Goal: Task Accomplishment & Management: Use online tool/utility

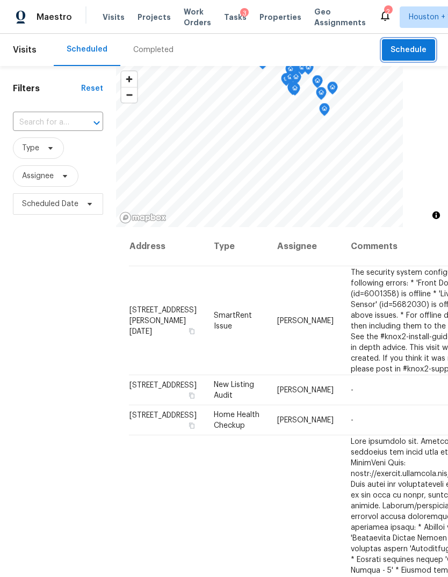
click at [416, 45] on span "Schedule" at bounding box center [408, 50] width 36 height 13
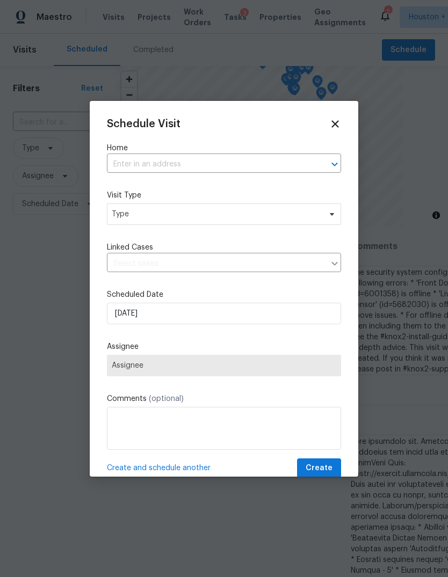
click at [266, 172] on input "text" at bounding box center [209, 164] width 204 height 17
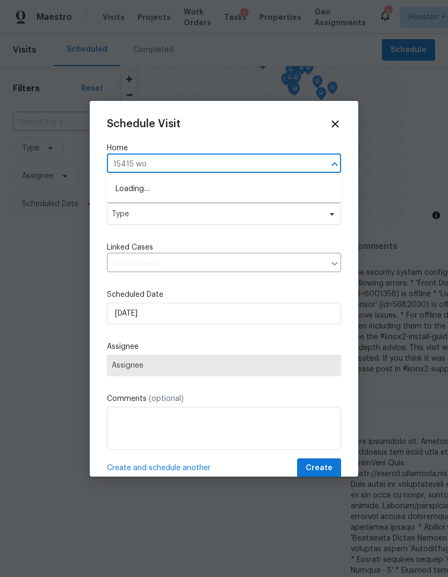
type input "15415 woo"
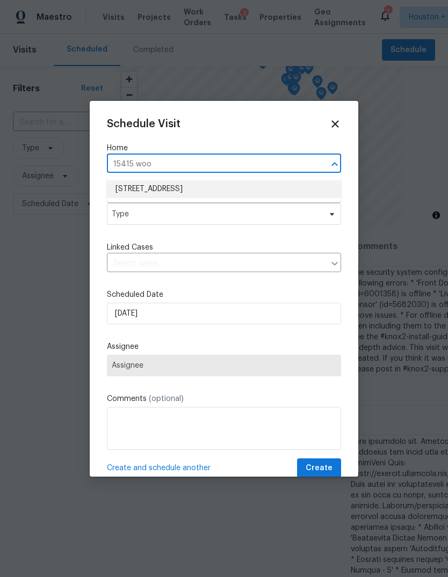
click at [134, 190] on li "[STREET_ADDRESS]" at bounding box center [224, 189] width 234 height 18
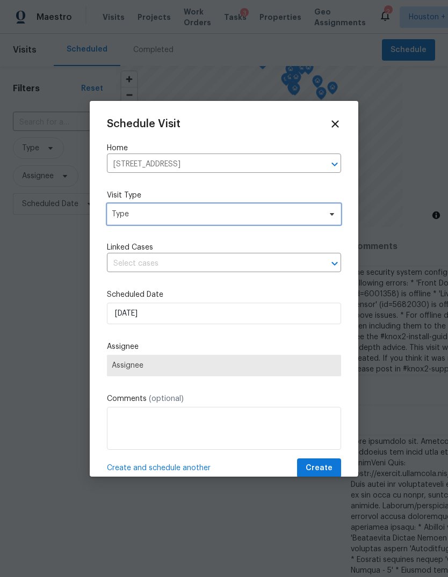
click at [132, 225] on span "Type" at bounding box center [224, 214] width 234 height 21
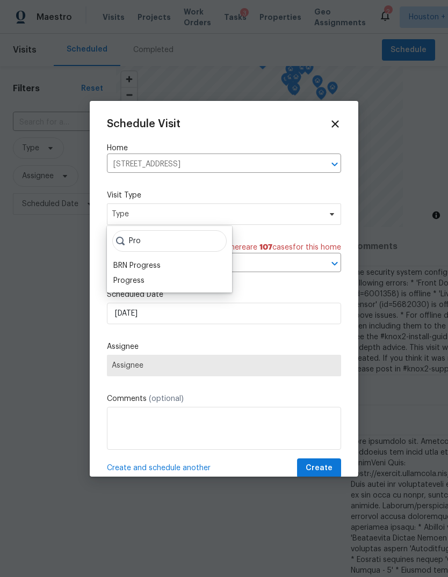
type input "Pro"
click at [129, 285] on div "Progress" at bounding box center [128, 281] width 31 height 11
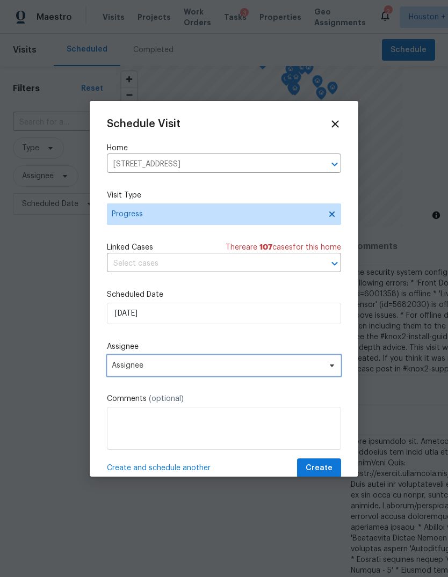
click at [129, 377] on span "Assignee" at bounding box center [224, 365] width 234 height 21
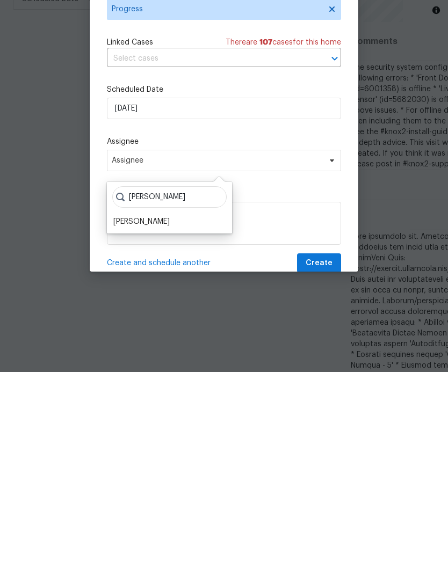
type input "[PERSON_NAME]"
click at [131, 422] on div "[PERSON_NAME]" at bounding box center [141, 427] width 56 height 11
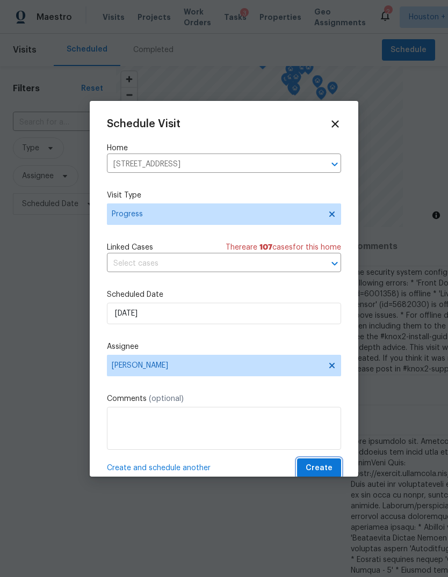
click at [324, 465] on span "Create" at bounding box center [319, 468] width 27 height 13
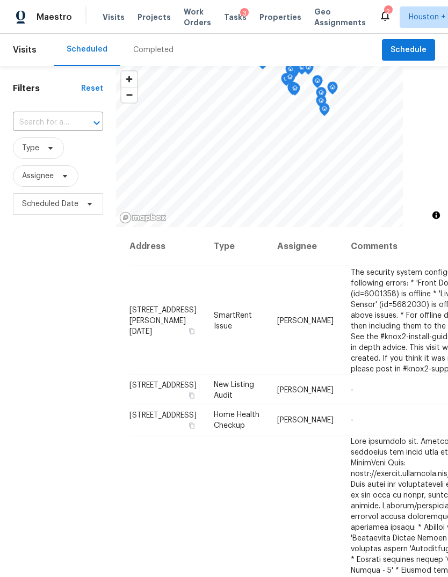
click at [149, 21] on span "Projects" at bounding box center [154, 17] width 33 height 11
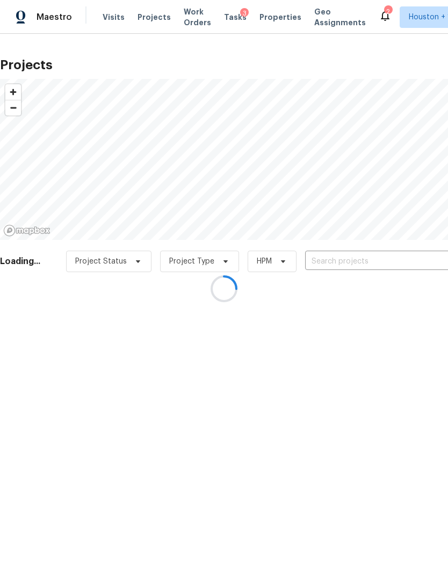
click at [430, 252] on div at bounding box center [224, 288] width 448 height 577
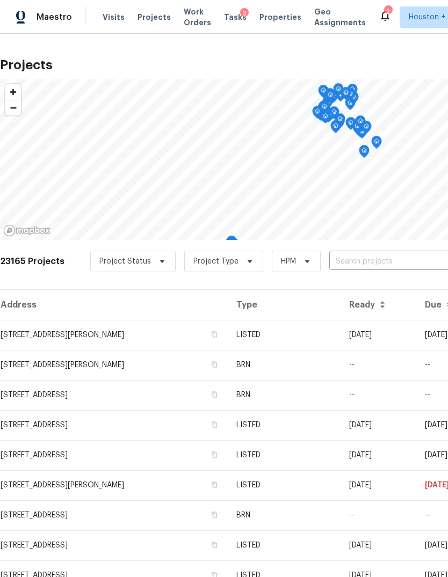
click at [417, 263] on input "text" at bounding box center [390, 262] width 123 height 17
type input "2811 apa"
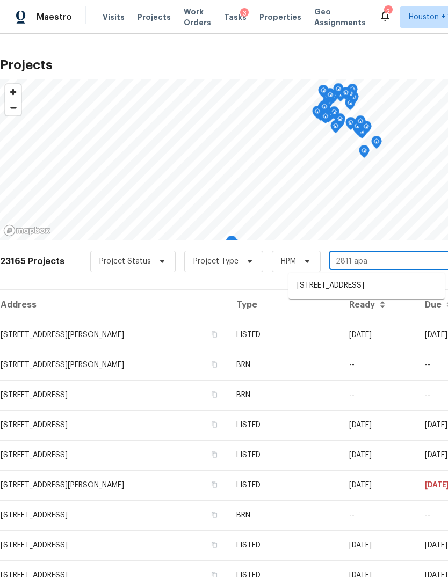
click at [421, 283] on li "[STREET_ADDRESS]" at bounding box center [366, 286] width 156 height 18
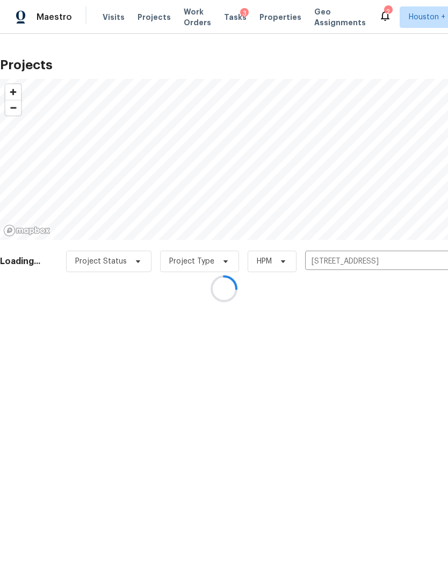
click at [28, 331] on div at bounding box center [224, 288] width 448 height 577
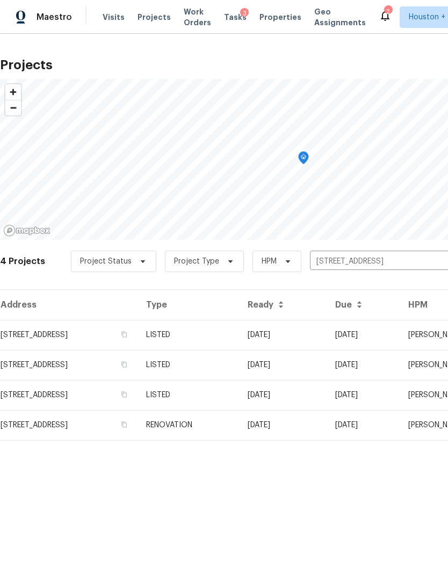
click at [30, 327] on td "[STREET_ADDRESS]" at bounding box center [69, 335] width 138 height 30
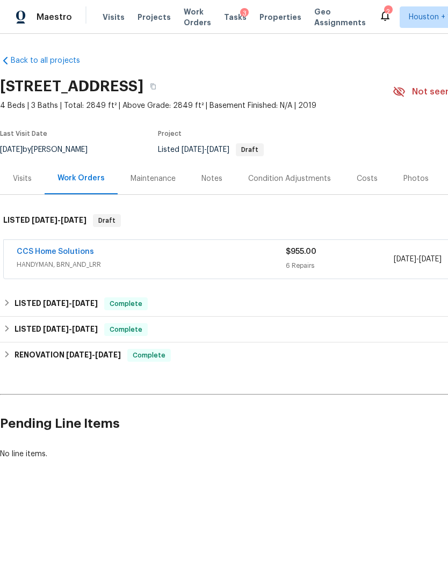
scroll to position [0, 16]
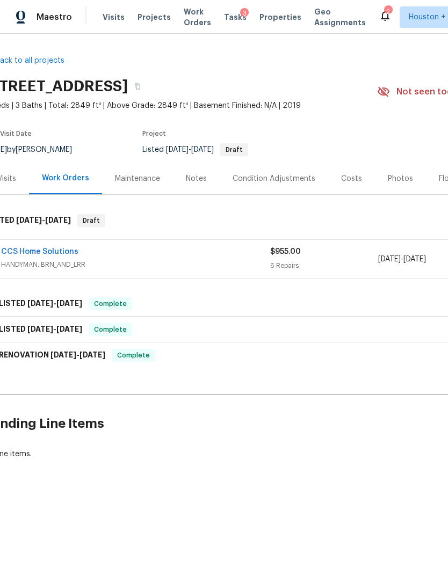
click at [35, 252] on link "CCS Home Solutions" at bounding box center [39, 252] width 77 height 8
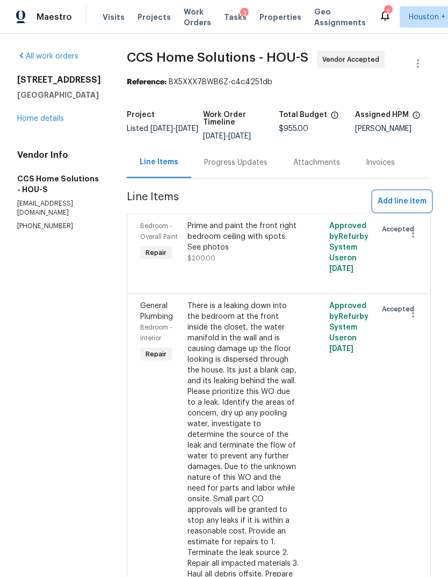
click at [419, 195] on span "Add line item" at bounding box center [402, 201] width 49 height 13
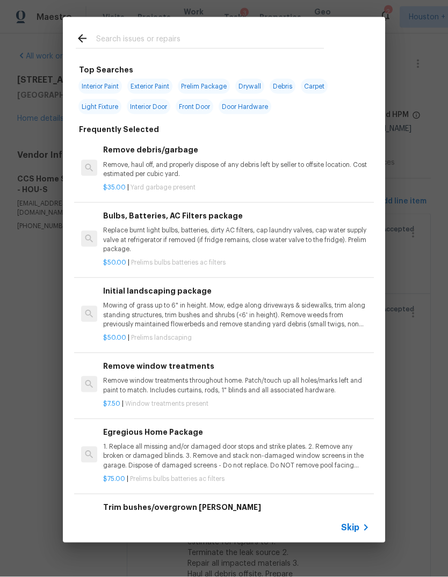
scroll to position [8, 0]
click at [361, 527] on icon at bounding box center [365, 528] width 13 height 13
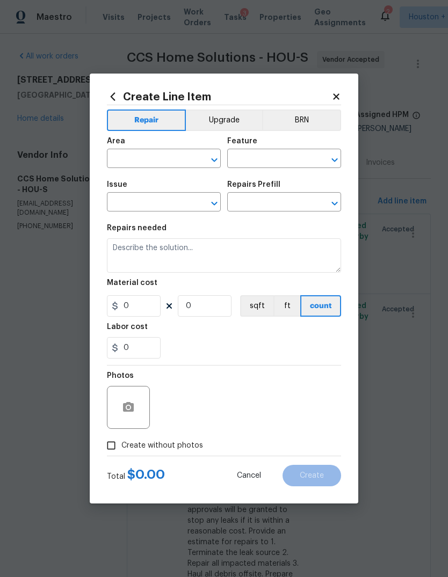
click at [140, 174] on span "Area ​" at bounding box center [164, 153] width 114 height 44
click at [338, 88] on div "Create Line Item Repair Upgrade BRN Area ​ Feature ​ Issue ​ Repairs Prefill ​ …" at bounding box center [224, 289] width 269 height 430
click at [332, 97] on icon at bounding box center [336, 97] width 10 height 10
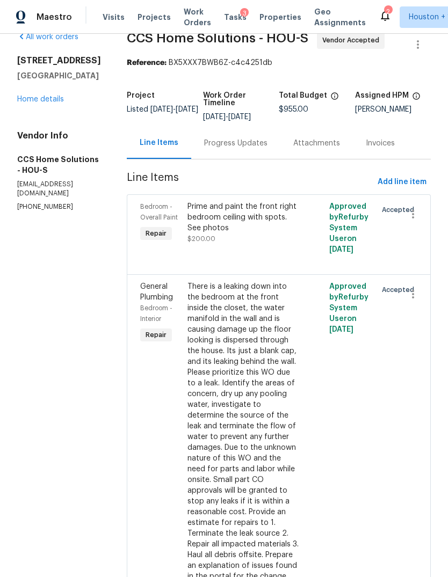
scroll to position [6, 0]
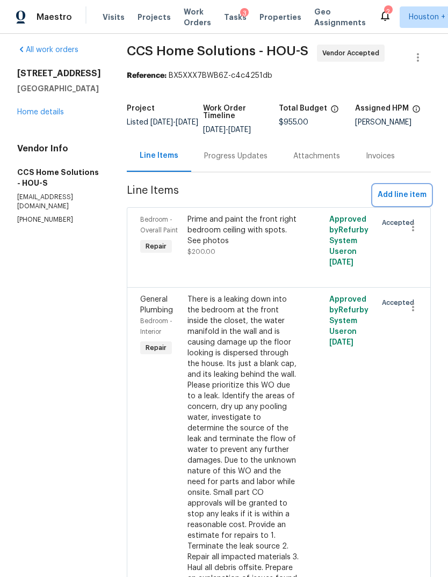
click at [430, 185] on button "Add line item" at bounding box center [401, 195] width 57 height 20
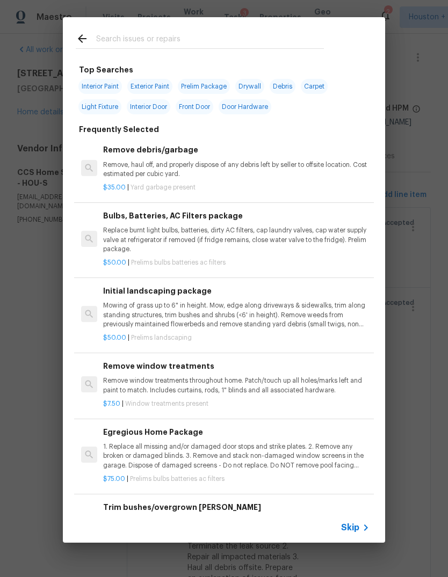
click at [276, 33] on input "text" at bounding box center [210, 40] width 228 height 16
click at [359, 532] on span "Skip" at bounding box center [350, 528] width 18 height 11
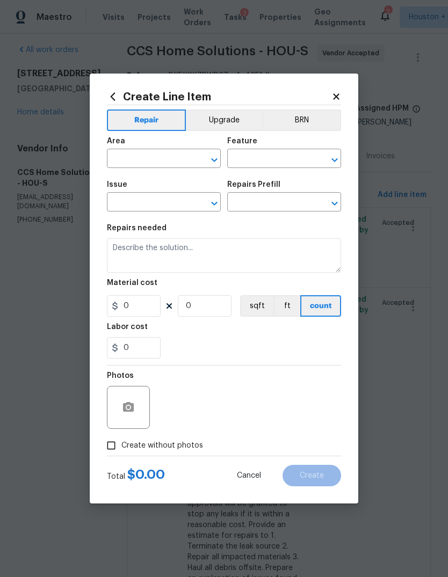
click at [151, 158] on input "text" at bounding box center [149, 159] width 84 height 17
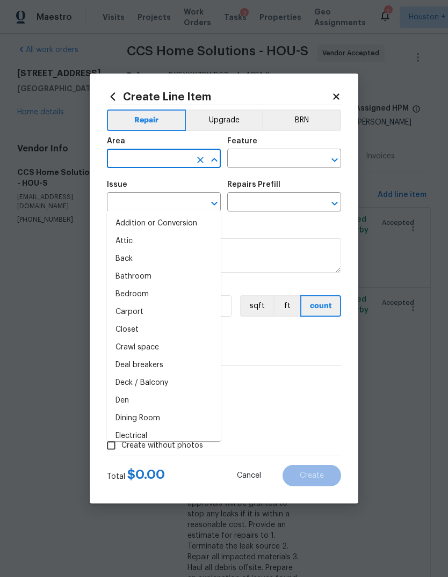
type input "k"
type input "g"
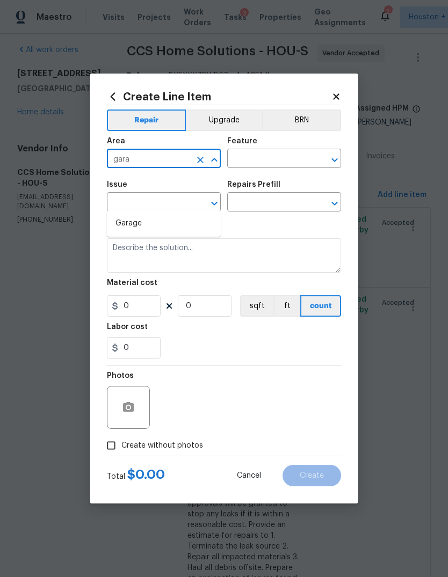
click at [177, 215] on li "Garage" at bounding box center [164, 224] width 114 height 18
type input "Garage"
click at [282, 164] on input "text" at bounding box center [269, 159] width 84 height 17
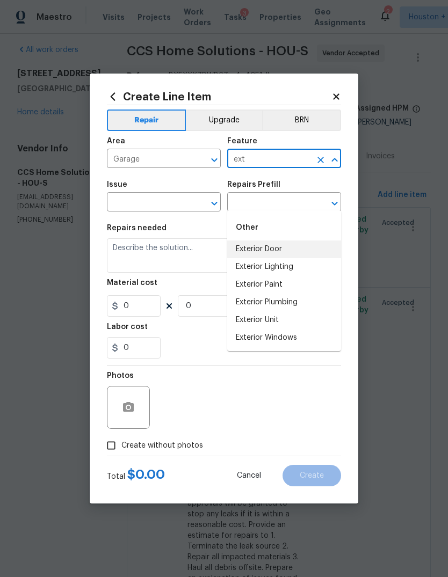
click at [280, 241] on li "Exterior Door" at bounding box center [284, 250] width 114 height 18
type input "Exterior Door"
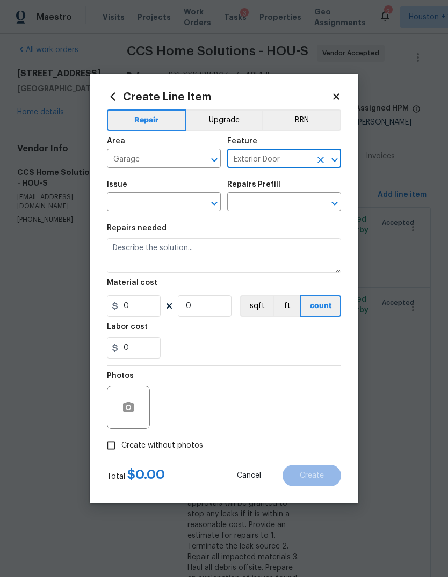
click at [146, 196] on input "text" at bounding box center [149, 203] width 84 height 17
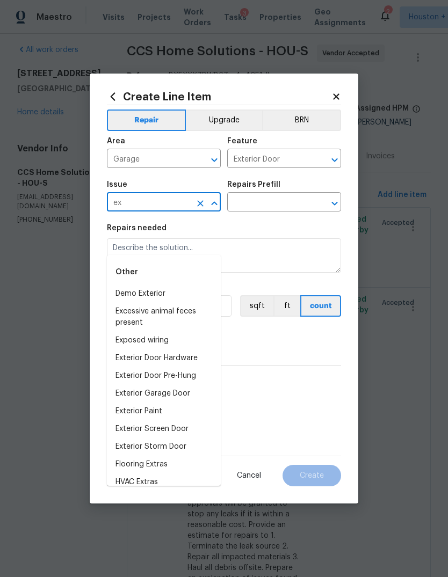
type input "e"
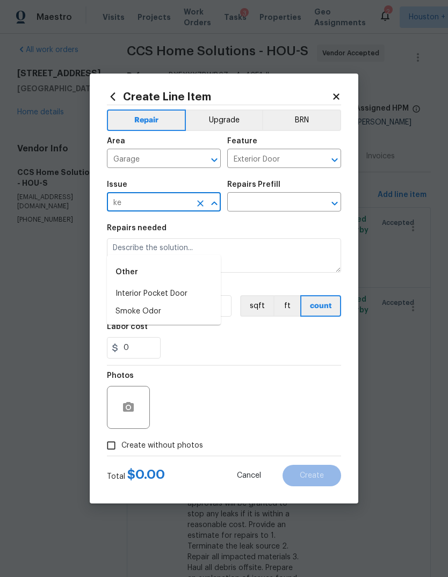
type input "k"
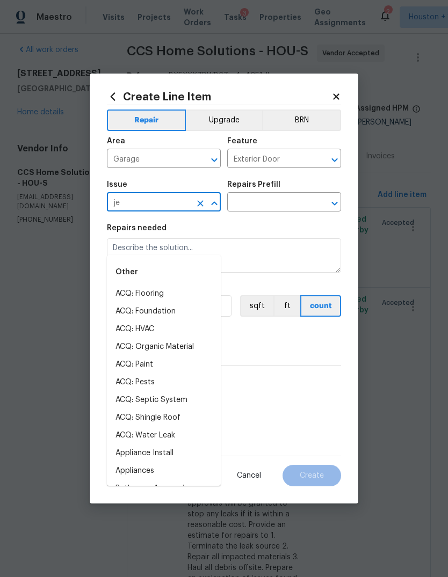
type input "j"
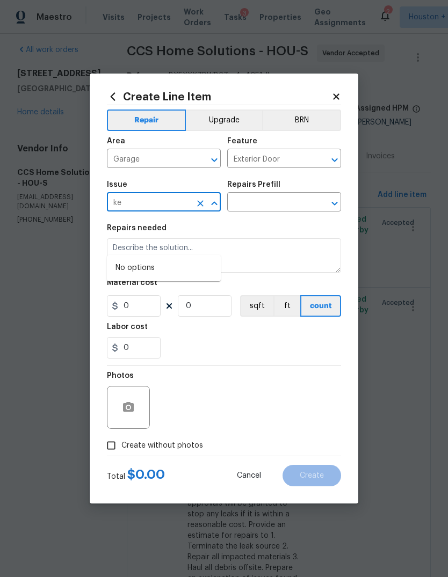
type input "k"
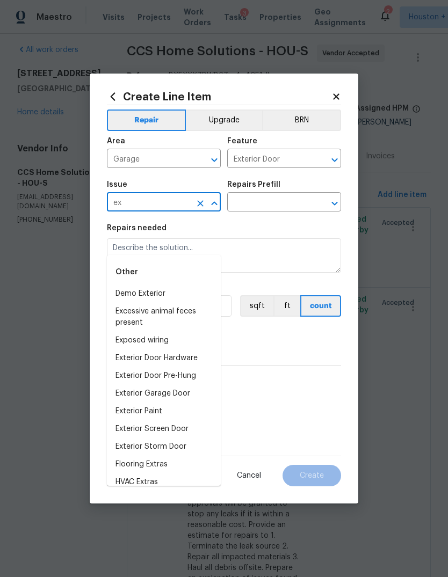
type input "e"
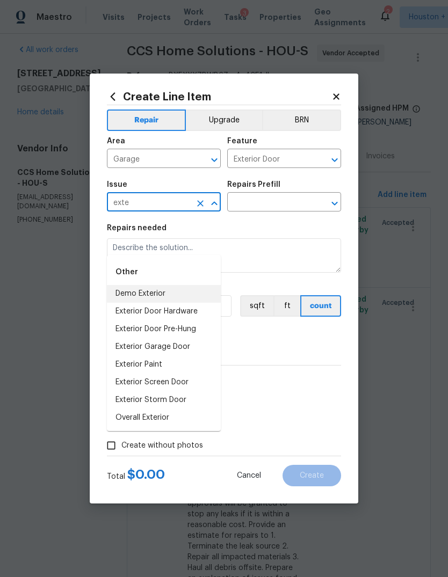
click at [160, 285] on li "Demo Exterior" at bounding box center [164, 294] width 114 height 18
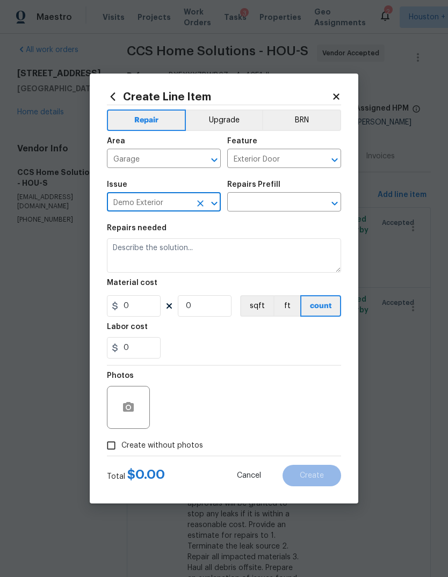
click at [190, 196] on input "Demo Exterior" at bounding box center [149, 203] width 84 height 17
click at [149, 209] on input "Demo Exterior" at bounding box center [149, 203] width 84 height 17
click at [140, 198] on input "Demo Exterior" at bounding box center [149, 203] width 84 height 17
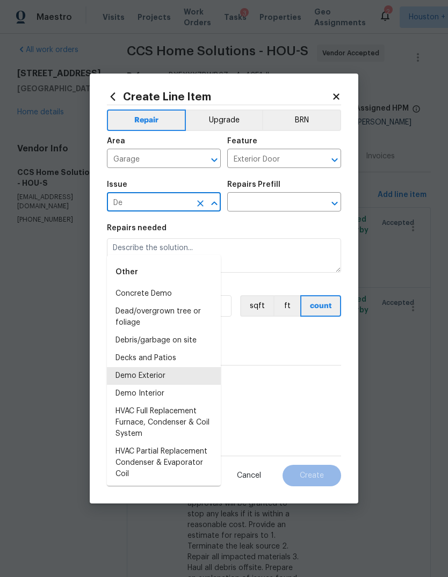
type input "D"
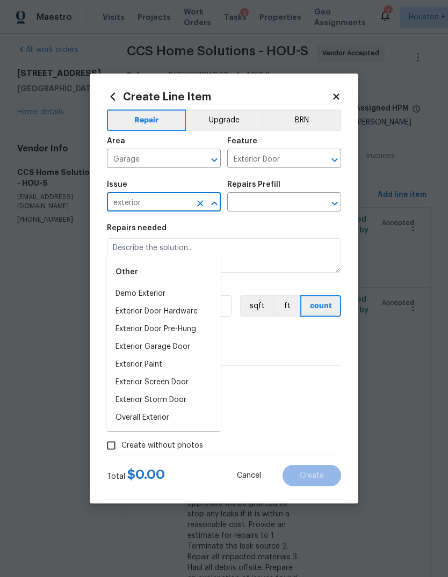
click at [122, 285] on li "Demo Exterior" at bounding box center [164, 294] width 114 height 18
type input "Demo Exterior"
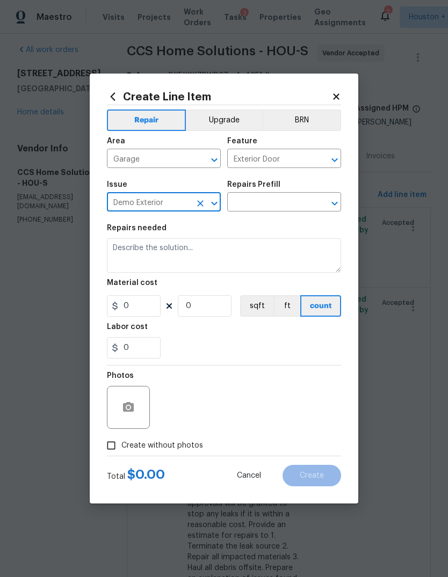
click at [194, 200] on button "Clear" at bounding box center [200, 203] width 15 height 15
click at [345, 86] on div "Create Line Item Repair Upgrade BRN Area Garage ​ Feature Exterior Door ​ Issue…" at bounding box center [224, 289] width 269 height 430
click at [344, 86] on div "Create Line Item Repair Upgrade BRN Area Garage ​ Feature Exterior Door ​ Issue…" at bounding box center [224, 289] width 269 height 430
click at [337, 98] on icon at bounding box center [336, 97] width 10 height 10
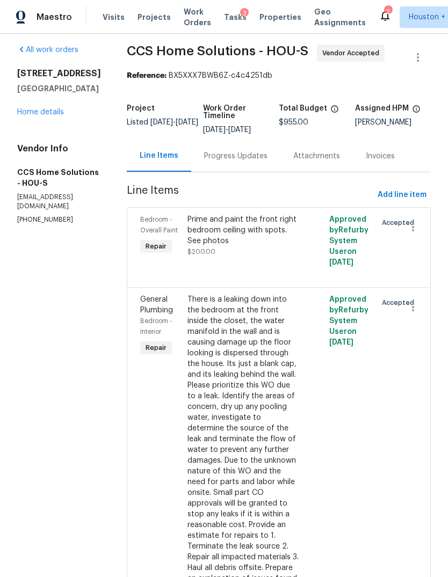
click at [42, 108] on link "Home details" at bounding box center [40, 112] width 47 height 8
